Goal: Task Accomplishment & Management: Use online tool/utility

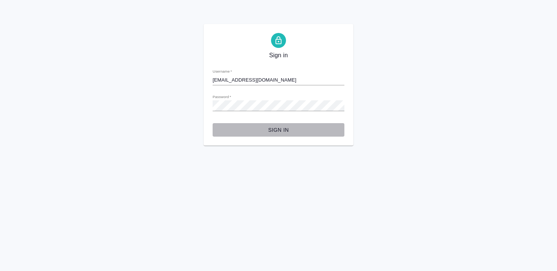
click at [280, 133] on span "Sign in" at bounding box center [279, 129] width 120 height 9
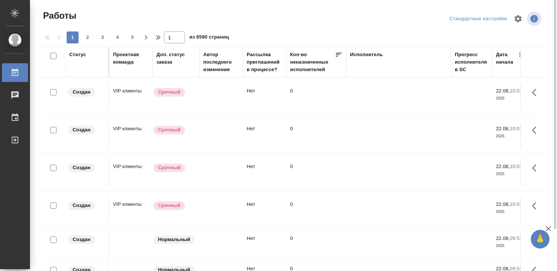
scroll to position [0, 261]
click at [369, 54] on div "Исполнитель" at bounding box center [366, 54] width 33 height 7
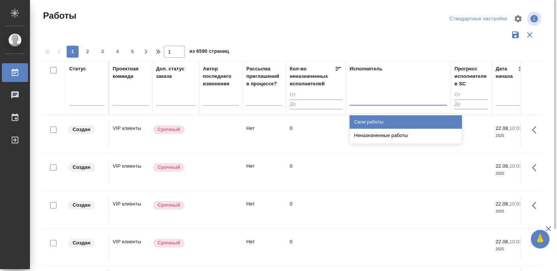
click at [361, 98] on div at bounding box center [398, 98] width 97 height 11
click at [363, 119] on div "Свои работы" at bounding box center [406, 121] width 112 height 13
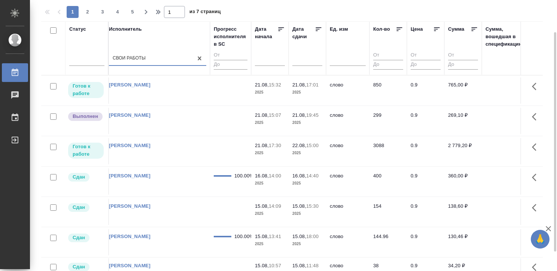
scroll to position [0, 639]
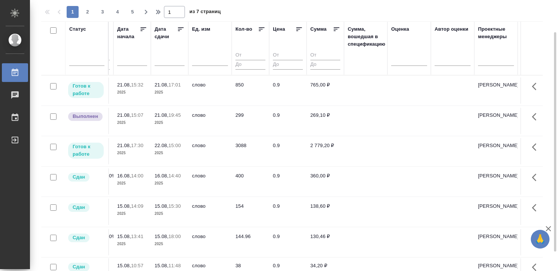
click at [377, 104] on td at bounding box center [365, 91] width 43 height 26
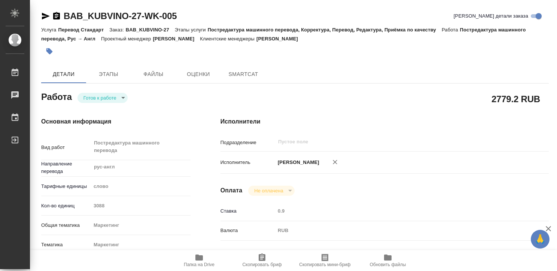
type textarea "x"
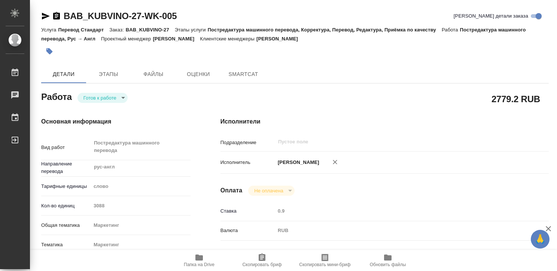
type textarea "x"
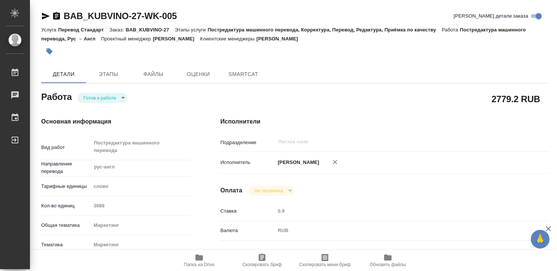
type textarea "x"
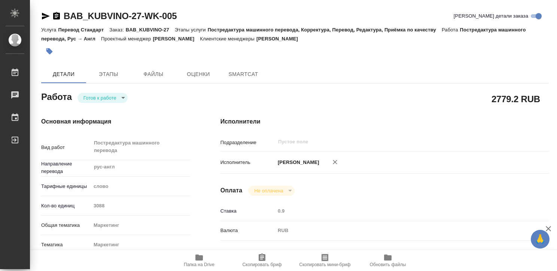
type textarea "x"
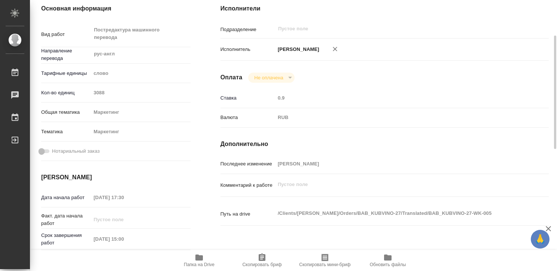
type textarea "x"
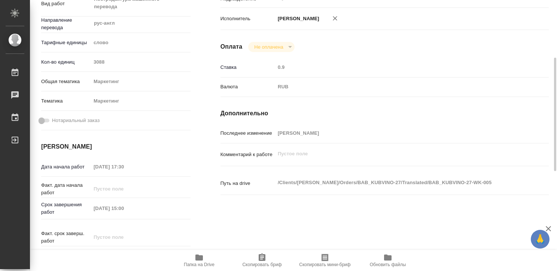
type textarea "x"
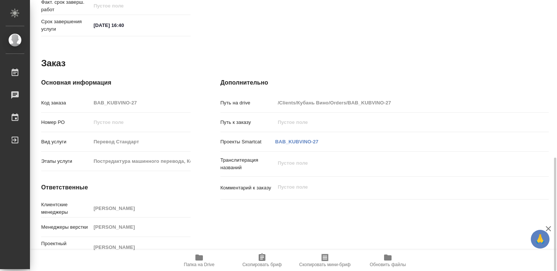
scroll to position [375, 0]
type textarea "x"
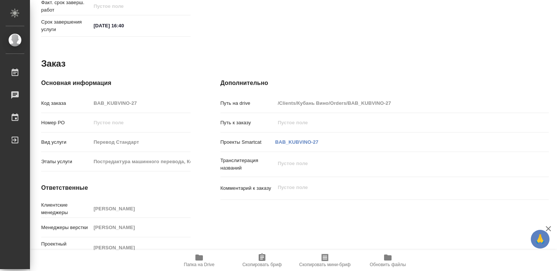
type textarea "x"
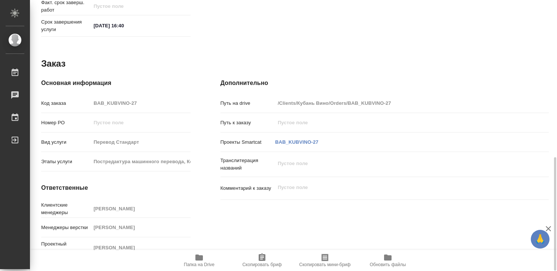
type textarea "x"
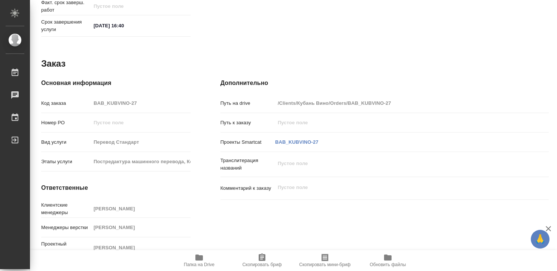
type textarea "x"
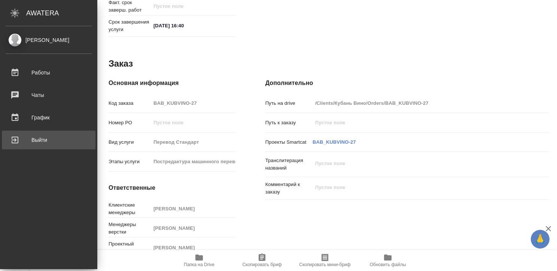
type textarea "x"
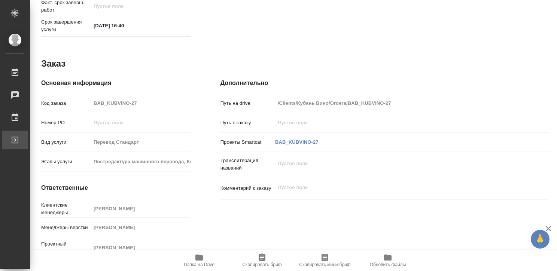
click at [15, 141] on div "Выйти" at bounding box center [5, 139] width 19 height 11
